Goal: Task Accomplishment & Management: Complete application form

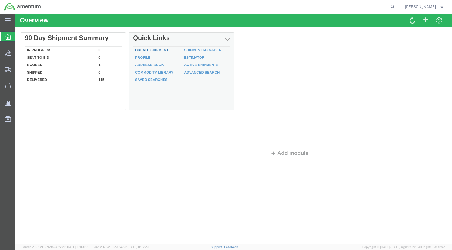
click at [146, 49] on link "Create Shipment" at bounding box center [151, 50] width 33 height 4
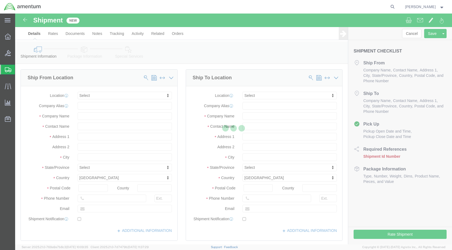
select select
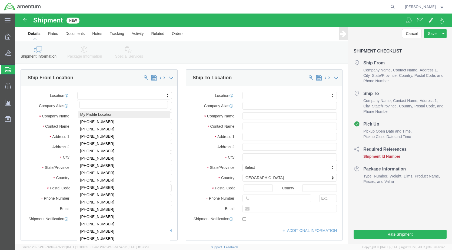
select select "MYPROFILE"
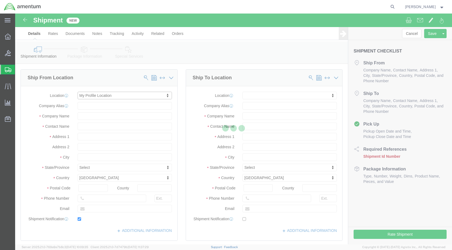
type input "Amentum Services, Inc."
type input "[PERSON_NAME]"
type input "[STREET_ADDRESS]"
type input "[GEOGRAPHIC_DATA]"
type input "Alpine"
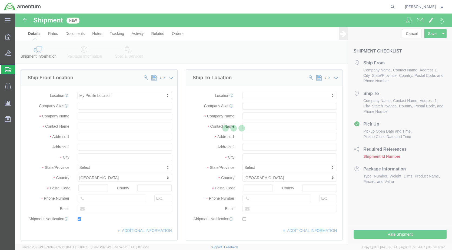
type input "79830"
type input "[PHONE_NUMBER]"
type input "[PERSON_NAME][EMAIL_ADDRESS][PERSON_NAME][DOMAIN_NAME]"
checkbox input "true"
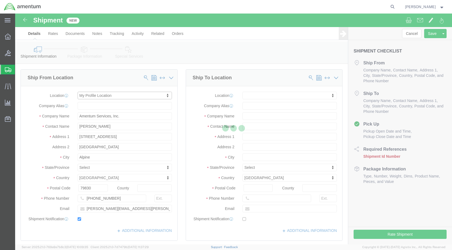
select select "[GEOGRAPHIC_DATA]"
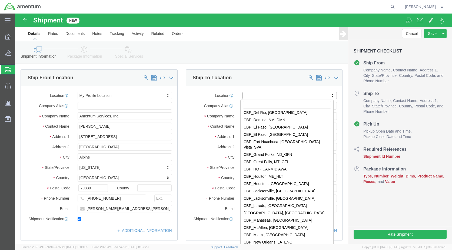
scroll to position [1054, 0]
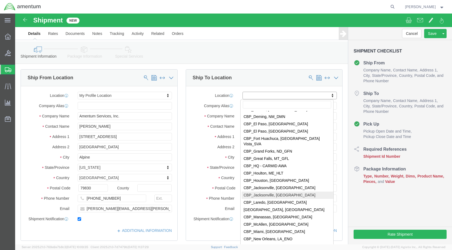
select select "49917"
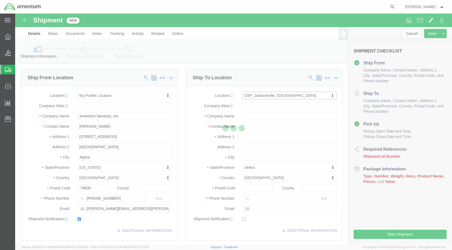
type input "Amentum Services, Inc."
type input "4640 Subchaser Ct"
type input "Bldg 200"
type input "[GEOGRAPHIC_DATA]"
type input "32244"
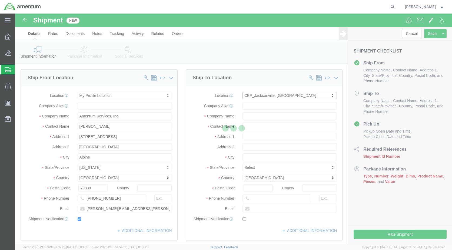
type input "[PHONE_NUMBER]"
select select "FL"
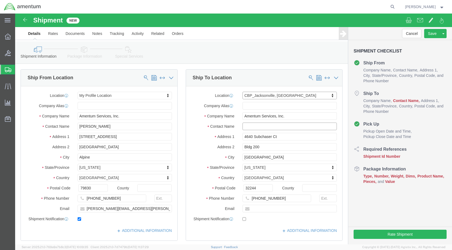
click input "text"
type input "[PERSON_NAME]"
click p "- Amentum Services, Inc. - ([PERSON_NAME]) [STREET_ADDRESS]"
select select
type input "[PERSON_NAME]"
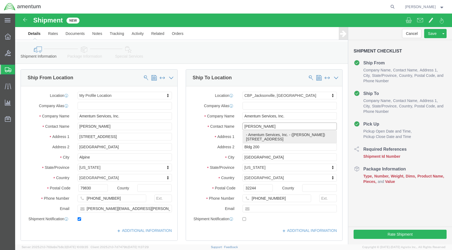
select select "FL"
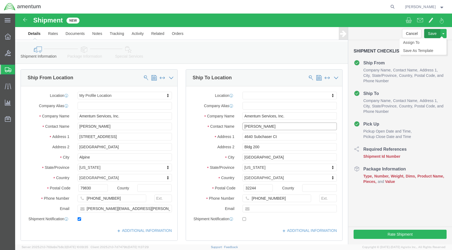
type input "[PERSON_NAME]"
click input "text"
click input "[PERSON_NAME][EMAIL_ADDRESS][PERSON_NAME][DOMAIN_NAME]"
type input "[PERSON_NAME][EMAIL_ADDRESS][PERSON_NAME][DOMAIN_NAME]"
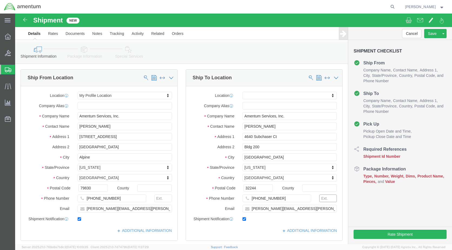
checkbox input "true"
click input "text"
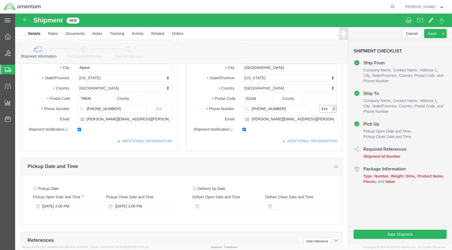
scroll to position [108, 0]
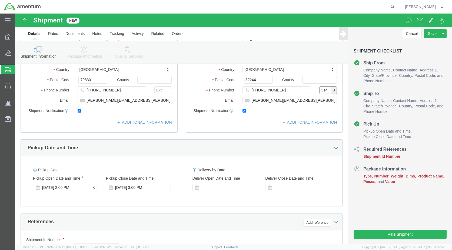
type input "314"
click div "[DATE] 2:00 PM"
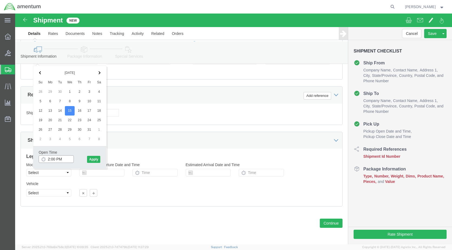
click input "2:00 PM"
type input "8:00 AM"
click button "Apply"
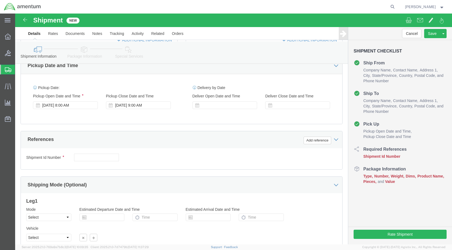
scroll to position [154, 0]
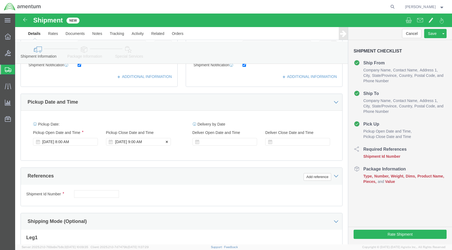
click div "[DATE] 9:00 AM"
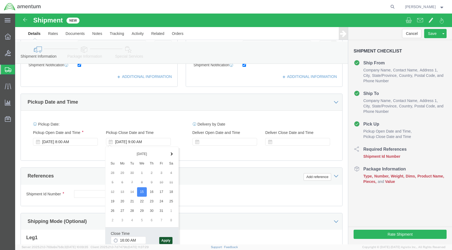
type input "4:00 PM"
click button "Apply"
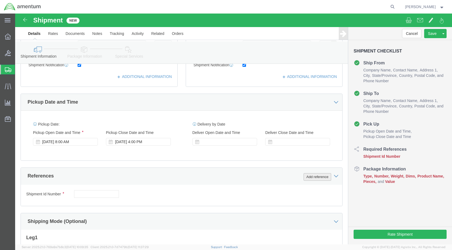
click button "Add reference"
click select "Select Account Type Activity ID Airline Appointment Number ASN Batch Request # …"
select select "CUSTREF"
click select "Select Account Type Activity ID Airline Appointment Number ASN Batch Request # …"
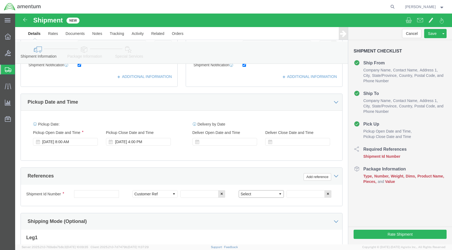
click select "Select Account Type Activity ID Airline Appointment Number ASN Batch Request # …"
select select "DEPT"
click select "Select Account Type Activity ID Airline Appointment Number ASN Batch Request # …"
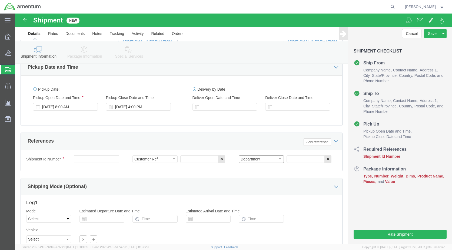
scroll to position [235, 0]
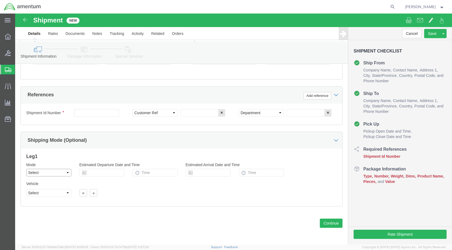
click select "Select Air Less than Truckload Multi-Leg Ocean Freight Rail Small Parcel Truckl…"
select select "SMAL"
click select "Select Air Less than Truckload Multi-Leg Ocean Freight Rail Small Parcel Truckl…"
click input "text"
type input "NVG RECERT"
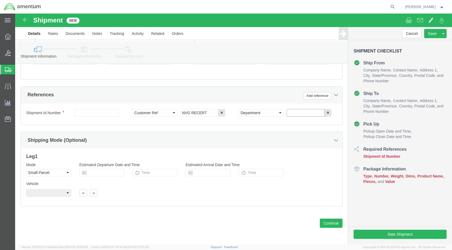
click input "text"
type input "SUPPLY/[PERSON_NAME]"
click button "Continue"
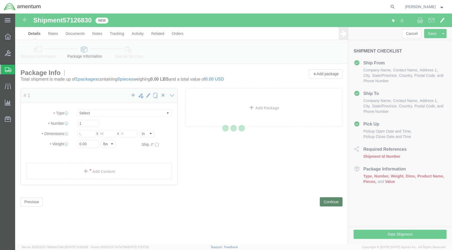
select select "YRPK"
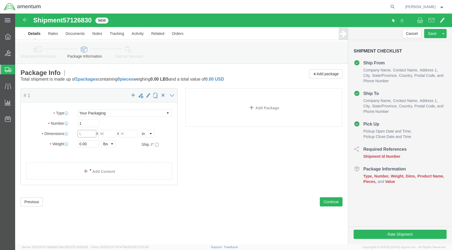
click input "text"
type input "21"
type input "16"
type input "15"
click input "0.00"
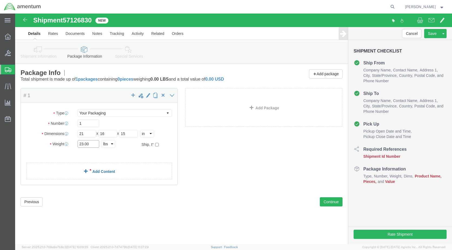
type input "23.00"
click link "Add Content"
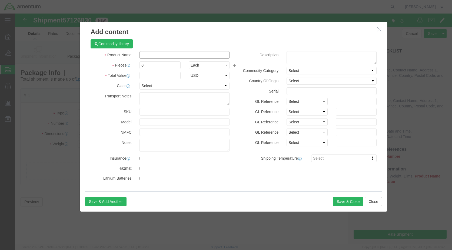
click input "text"
type input "AV4949UL/245081-056"
click input "0"
type input "7.00"
click input "text"
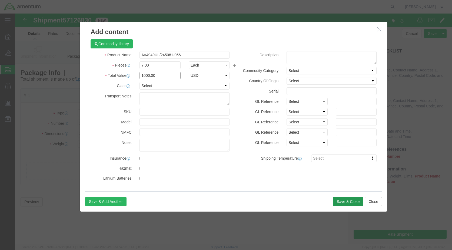
type input "1000.00"
click button "Save & Close"
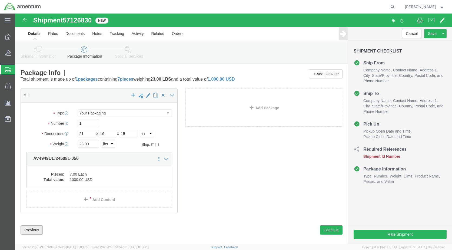
click button "Previous"
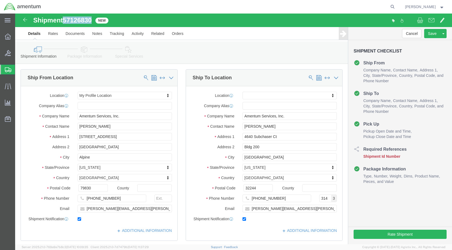
drag, startPoint x: 49, startPoint y: 6, endPoint x: 78, endPoint y: 10, distance: 29.5
click h1 "Shipment 57126830"
copy span "57126830"
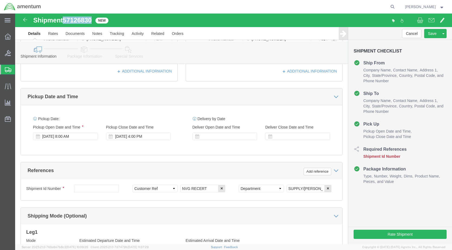
scroll to position [189, 0]
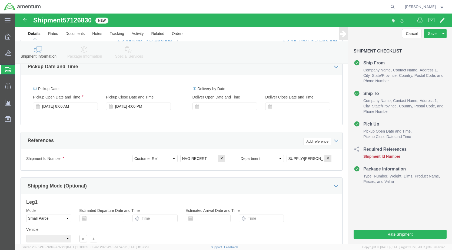
click input "text"
paste input "57126830"
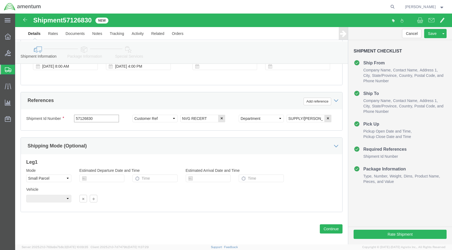
scroll to position [235, 0]
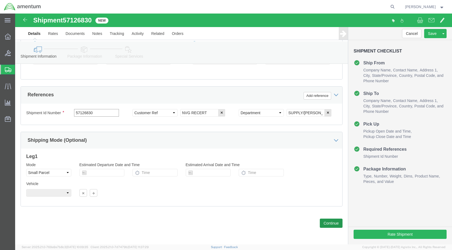
type input "57126830"
click button "Continue"
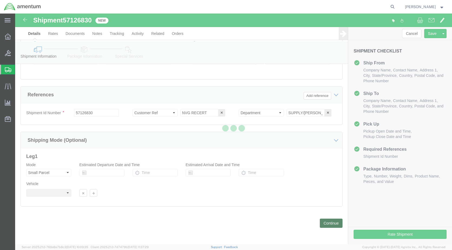
scroll to position [7, 0]
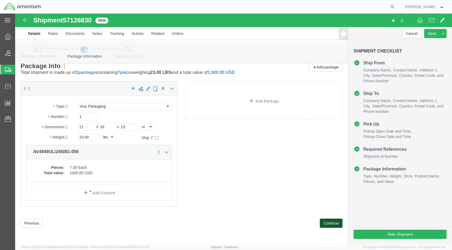
click button "Continue"
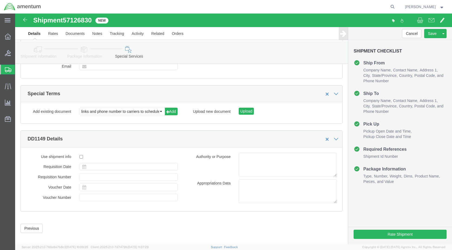
scroll to position [287, 0]
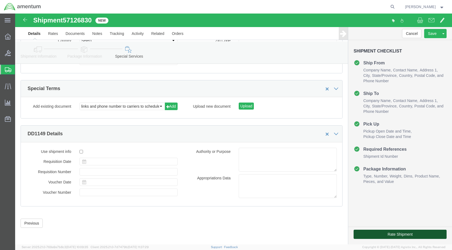
click button "Rate Shipment"
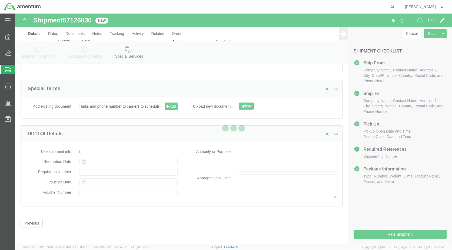
scroll to position [21, 0]
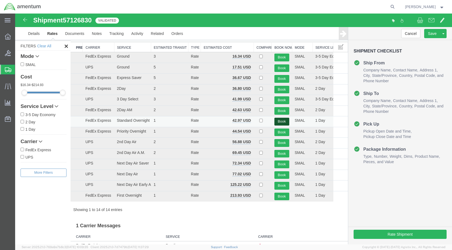
click at [279, 122] on button "Book" at bounding box center [281, 122] width 15 height 8
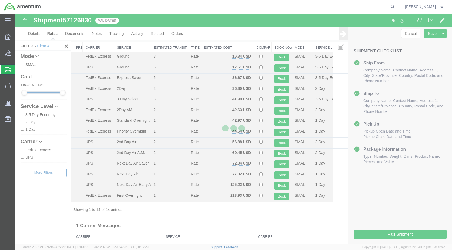
scroll to position [0, 0]
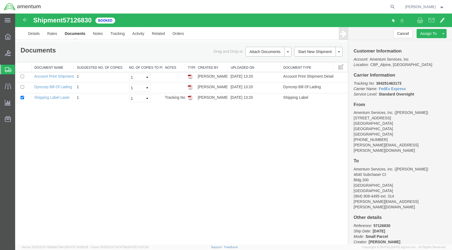
click at [190, 98] on img at bounding box center [190, 97] width 4 height 4
click at [190, 77] on img at bounding box center [190, 76] width 4 height 4
click at [30, 35] on link "Details" at bounding box center [33, 33] width 19 height 13
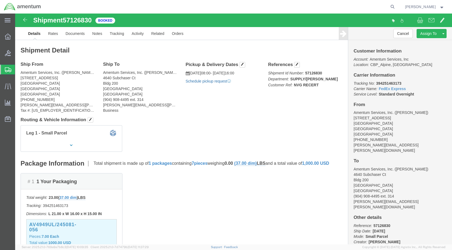
click link "Schedule pickup request"
